Goal: Information Seeking & Learning: Learn about a topic

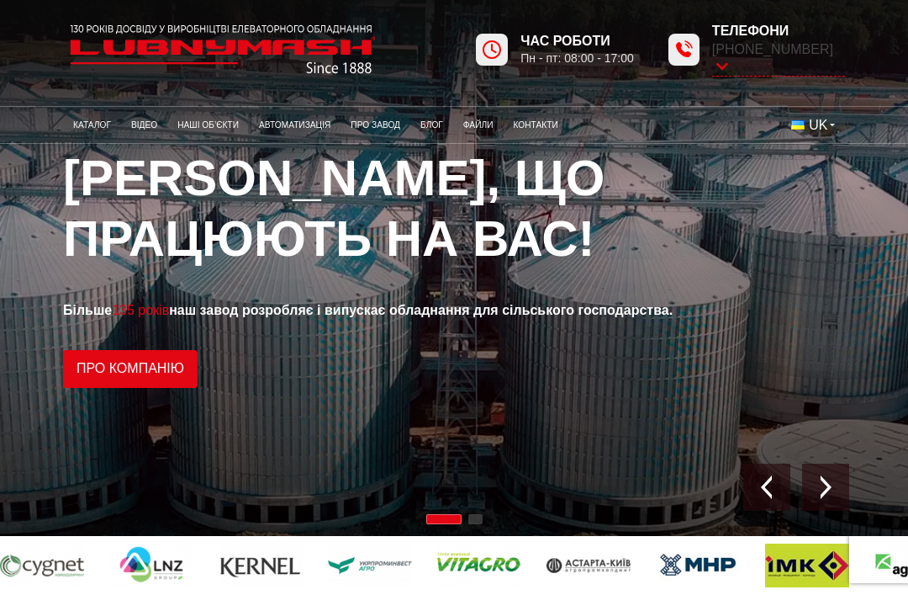
click at [98, 126] on link "Каталог" at bounding box center [92, 125] width 58 height 28
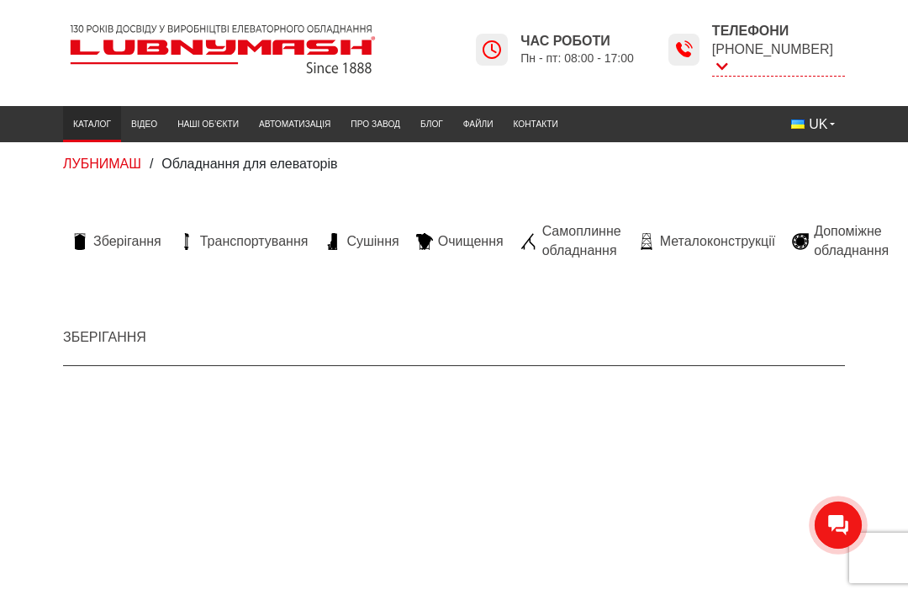
click at [725, 240] on span "Металоконструкції" at bounding box center [717, 241] width 115 height 19
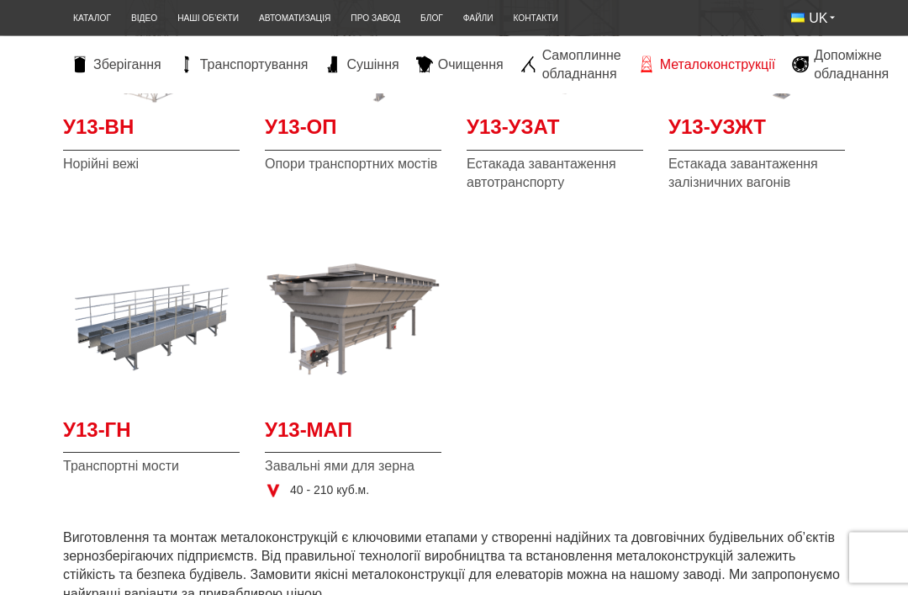
scroll to position [507, 0]
click at [330, 309] on img at bounding box center [353, 318] width 177 height 177
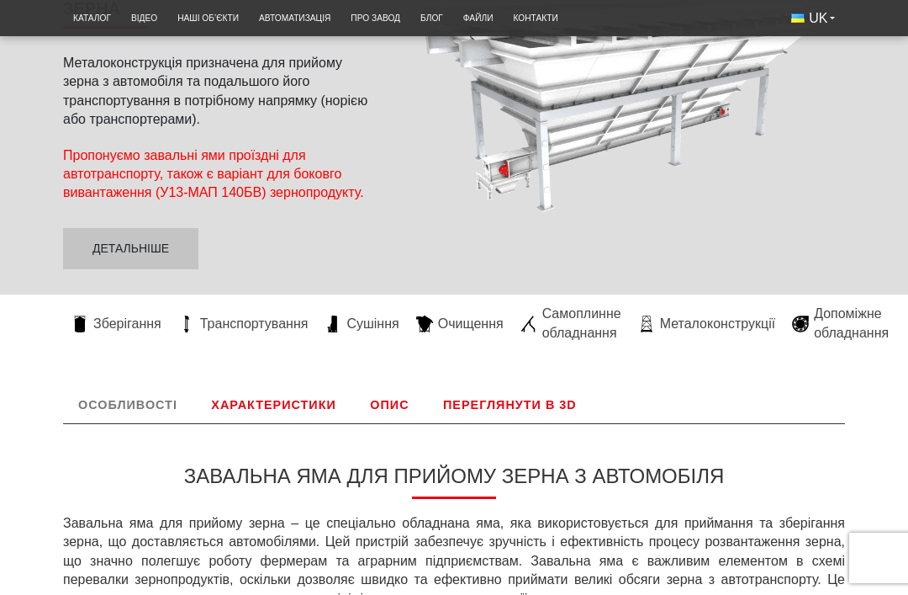
scroll to position [353, 0]
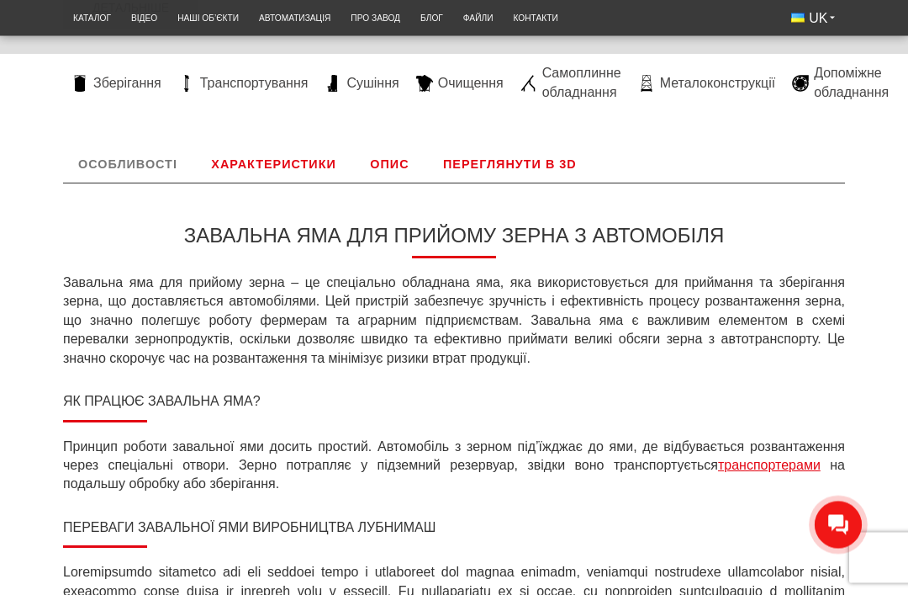
click at [261, 165] on link "Характеристики" at bounding box center [273, 164] width 155 height 37
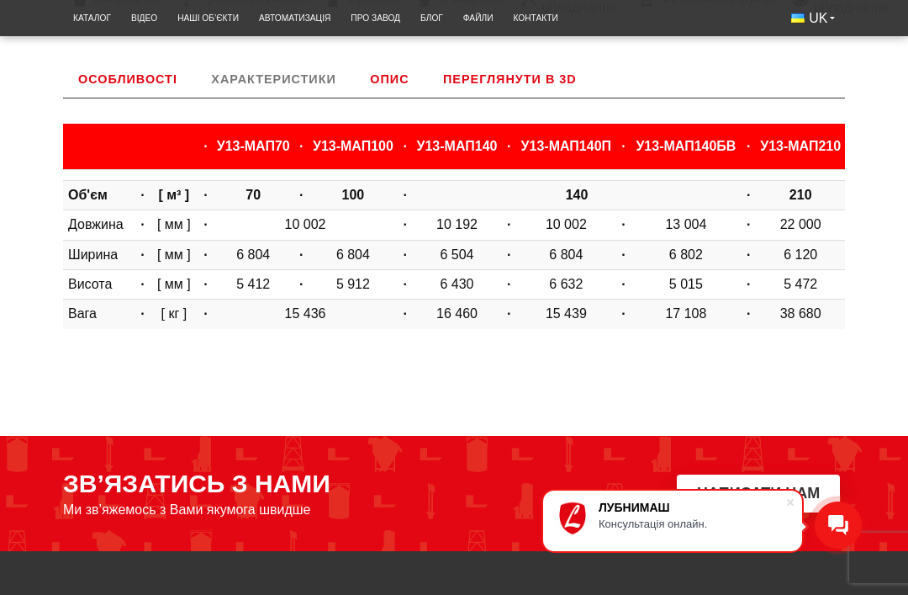
scroll to position [601, 0]
